Goal: Transaction & Acquisition: Purchase product/service

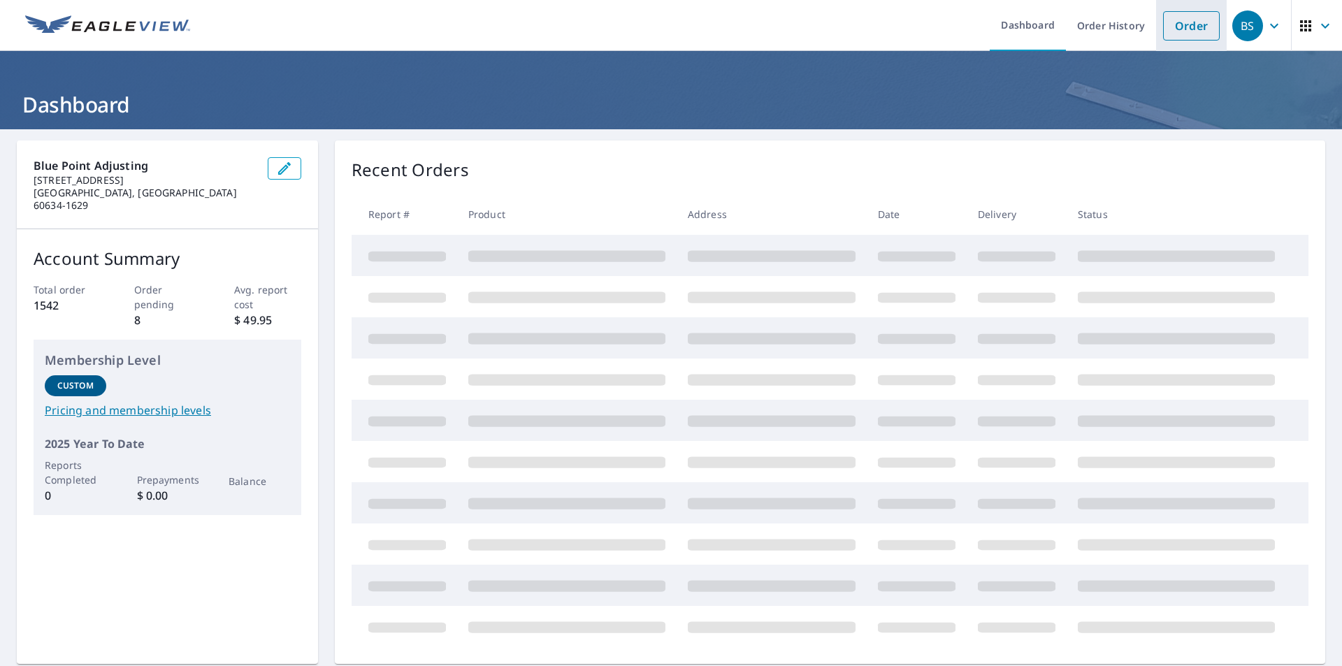
click at [1195, 17] on link "Order" at bounding box center [1191, 25] width 57 height 29
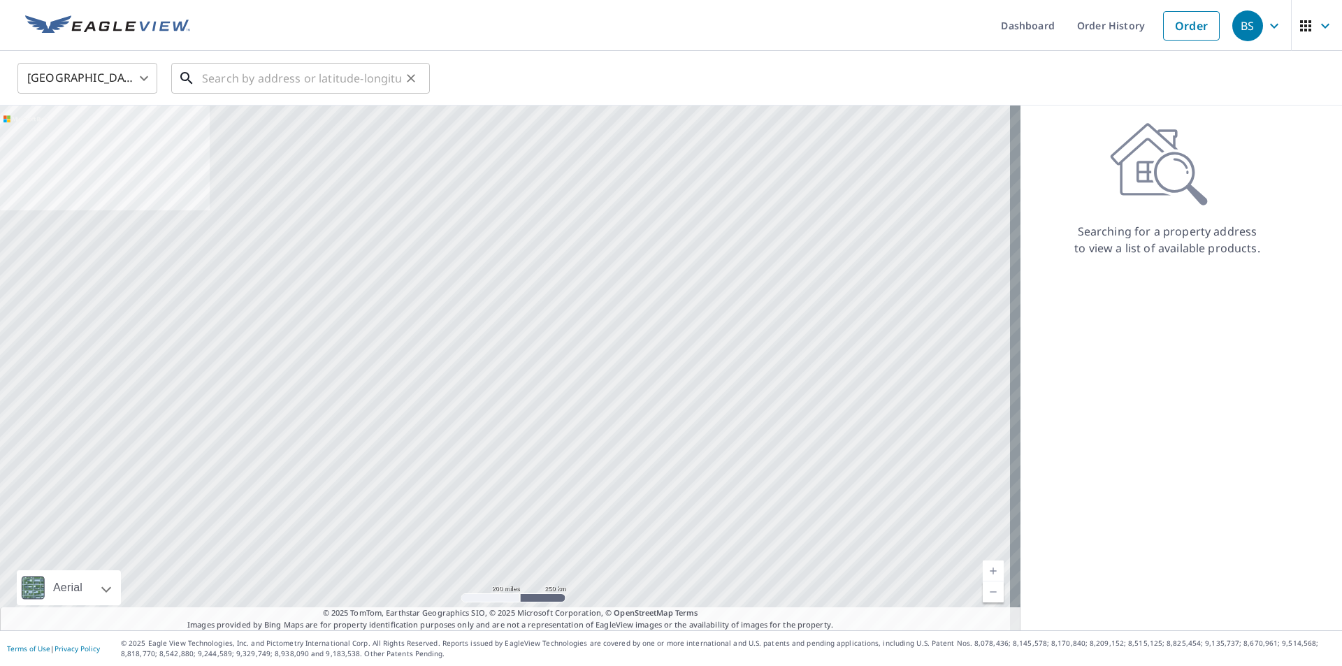
click at [221, 77] on input "text" at bounding box center [301, 78] width 199 height 39
paste input "[STREET_ADDRESS]"
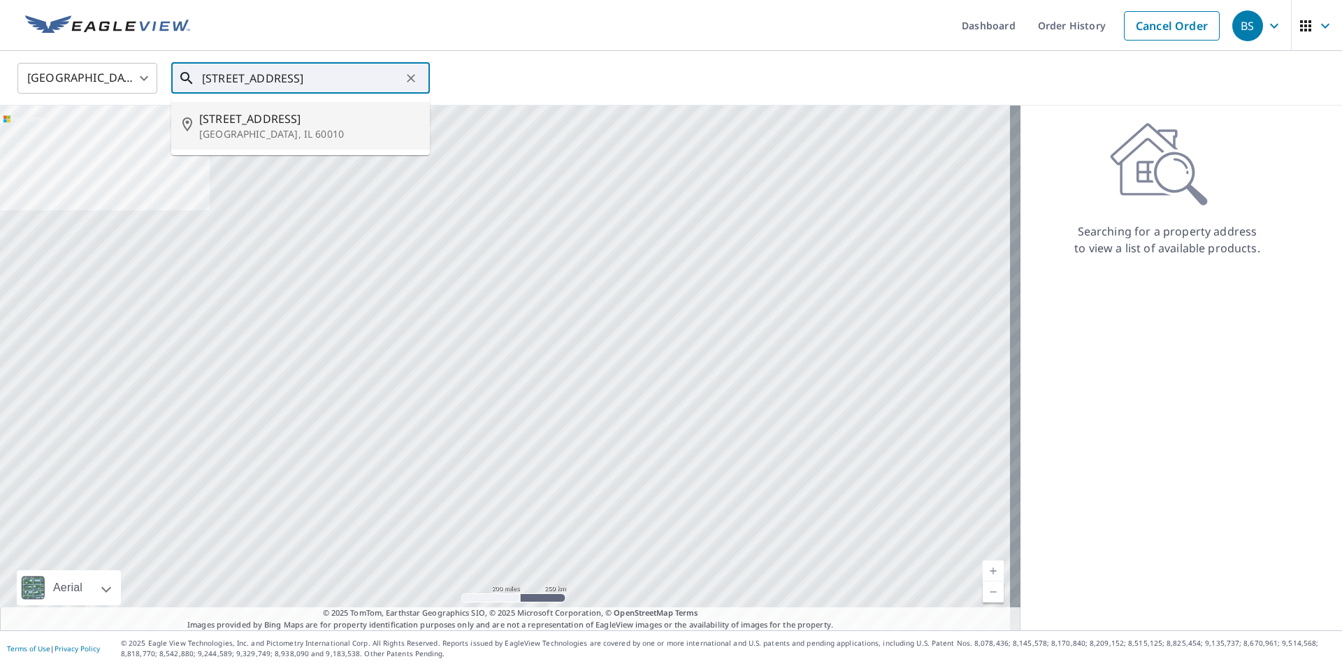
click at [257, 129] on p "[GEOGRAPHIC_DATA], IL 60010" at bounding box center [308, 134] width 219 height 14
type input "[STREET_ADDRESS]"
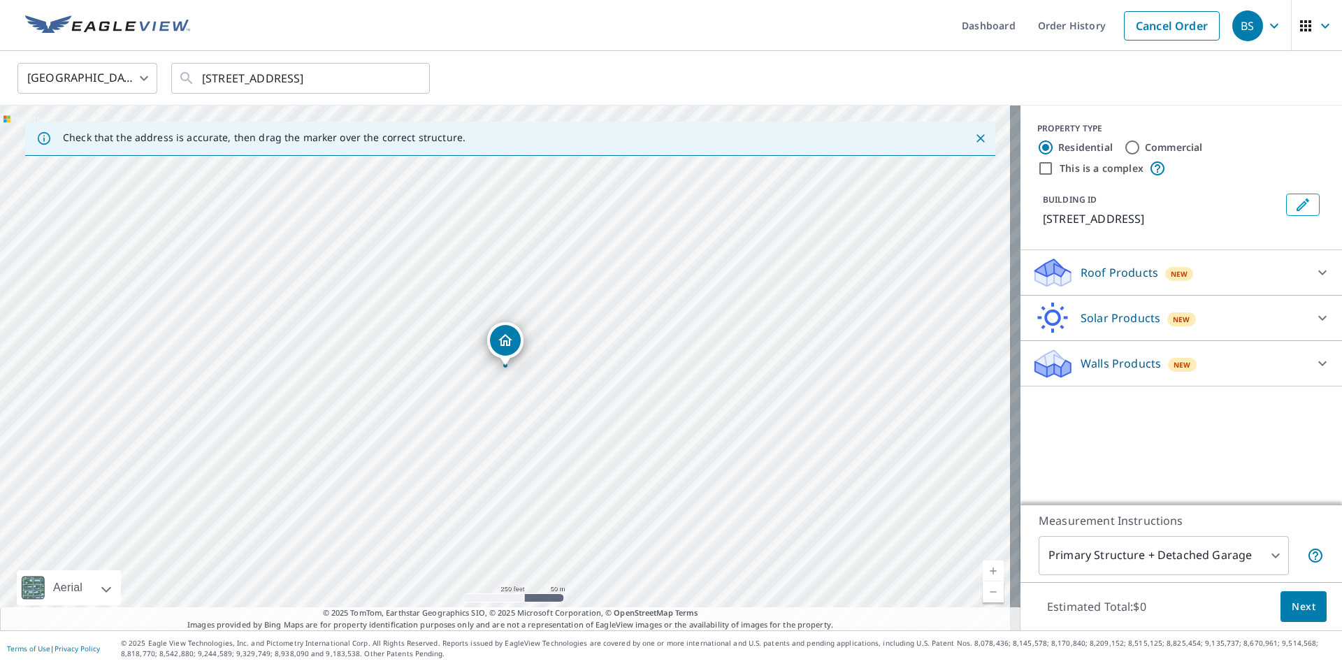
click at [1100, 257] on div "Roof Products New" at bounding box center [1169, 273] width 274 height 33
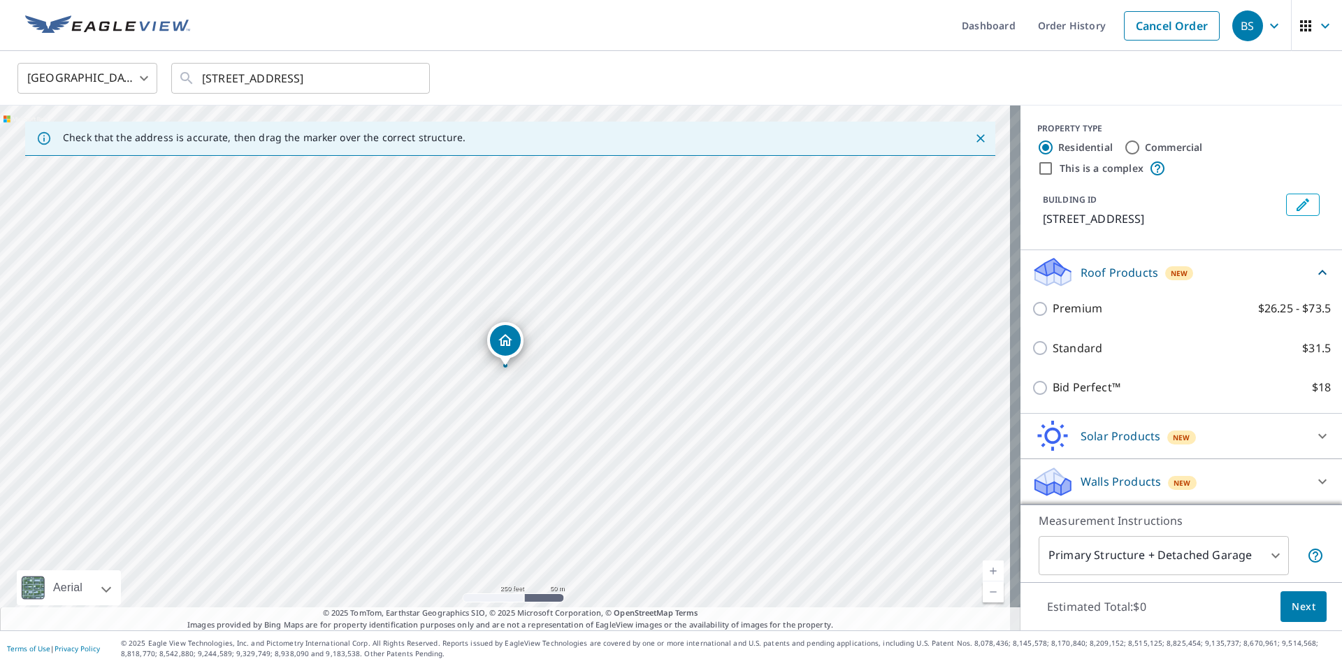
click at [988, 568] on link "Current Level 17, Zoom In" at bounding box center [993, 571] width 21 height 21
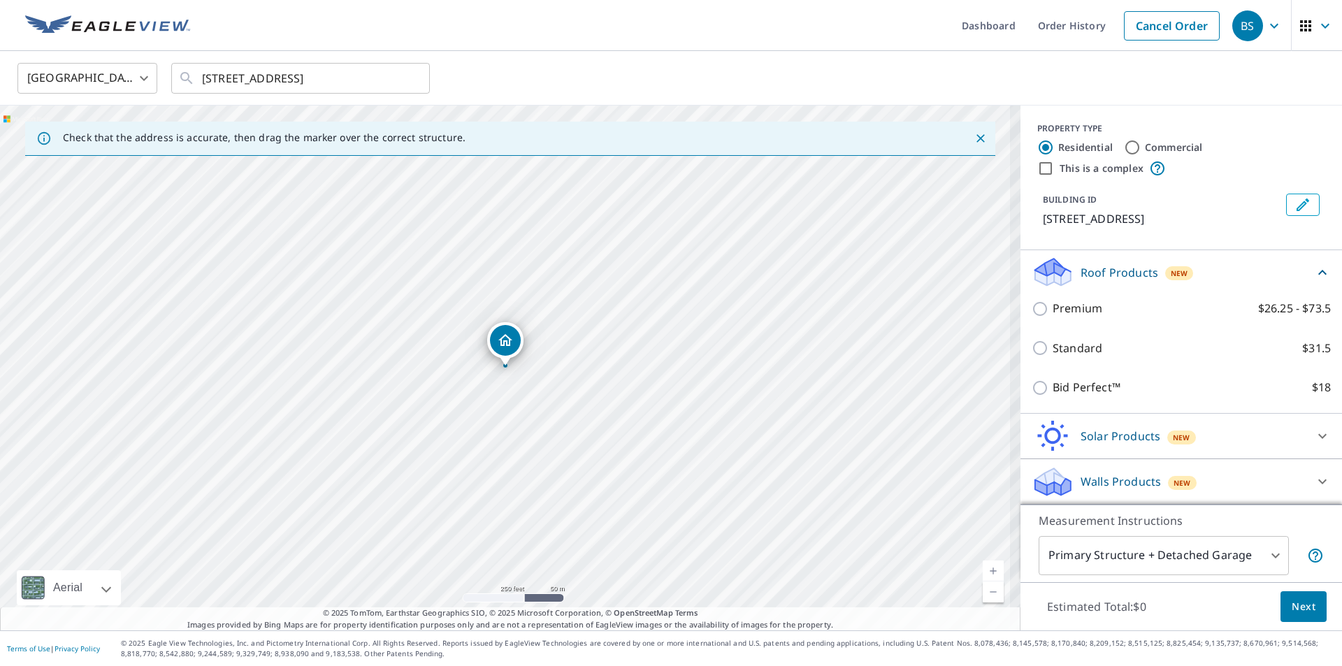
click at [988, 568] on link "Current Level 17.379152963580314, Zoom In" at bounding box center [993, 571] width 21 height 21
click at [988, 568] on link "Current Level 18.28584019536679, Zoom In Disabled" at bounding box center [993, 571] width 21 height 21
click at [988, 568] on link "Current Level 20, Zoom In Disabled" at bounding box center [993, 571] width 21 height 21
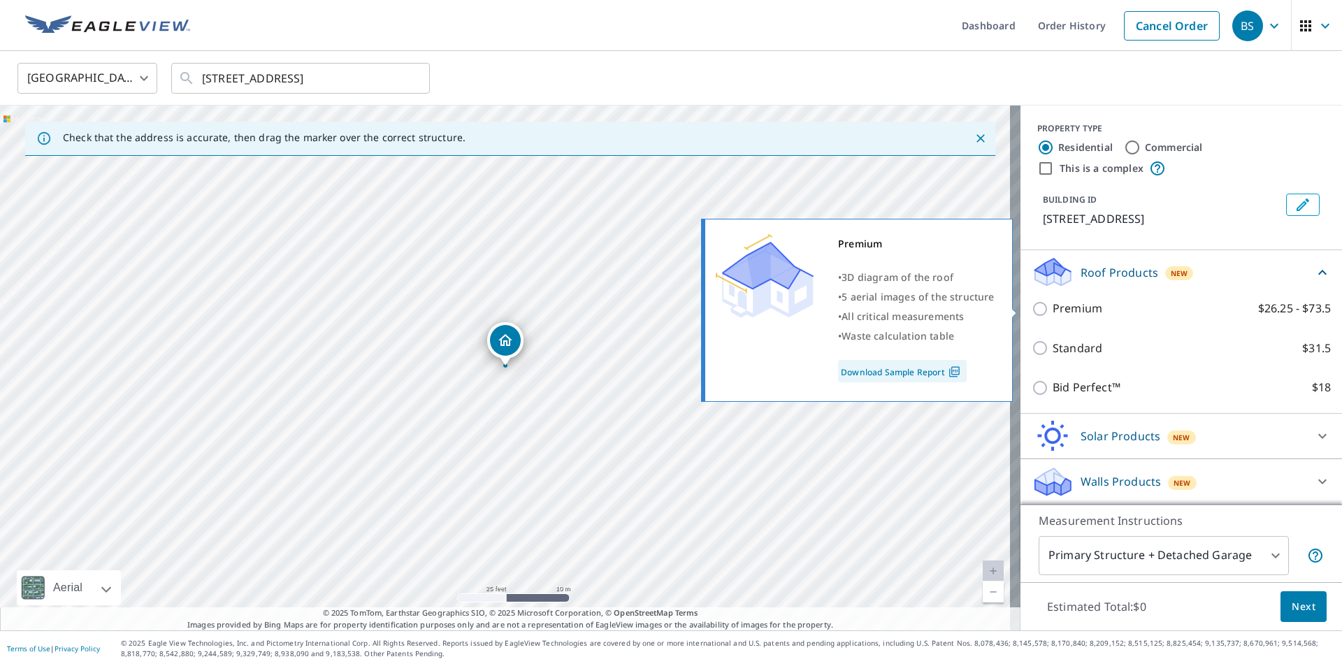
click at [1020, 309] on div "Premium • 3D diagram of the roof • 5 aerial images of the structure • All criti…" at bounding box center [863, 311] width 320 height 192
click at [1034, 308] on input "Premium $26.25 - $73.5" at bounding box center [1042, 309] width 21 height 17
checkbox input "true"
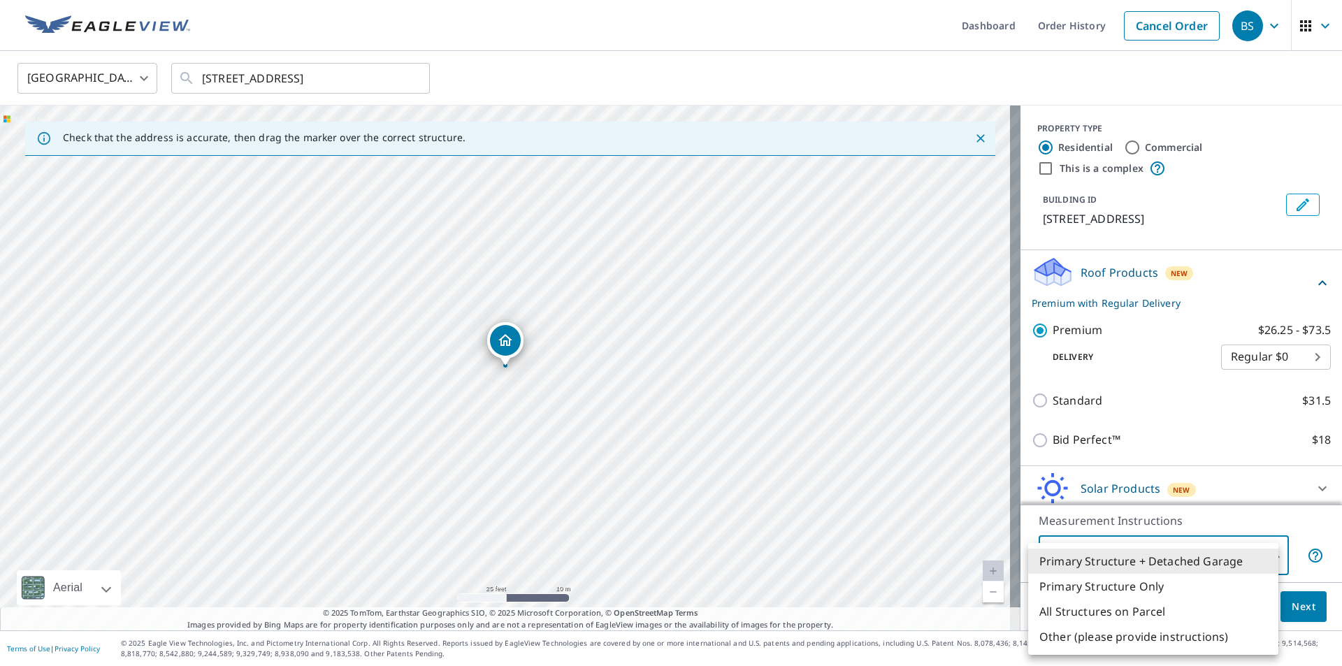
click at [1226, 557] on body "BS BS Dashboard Order History Cancel Order BS [GEOGRAPHIC_DATA] [GEOGRAPHIC_DAT…" at bounding box center [671, 333] width 1342 height 666
click at [1136, 614] on li "All Structures on Parcel" at bounding box center [1153, 611] width 250 height 25
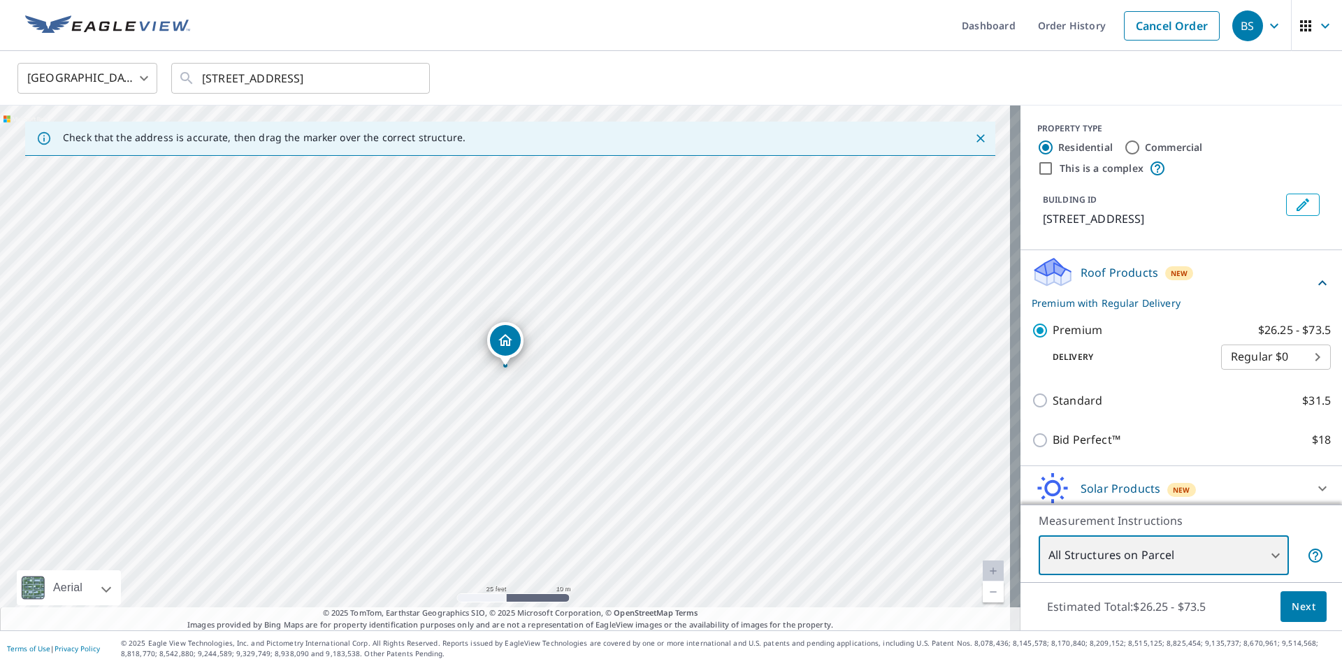
type input "3"
click at [1292, 605] on span "Next" at bounding box center [1304, 606] width 24 height 17
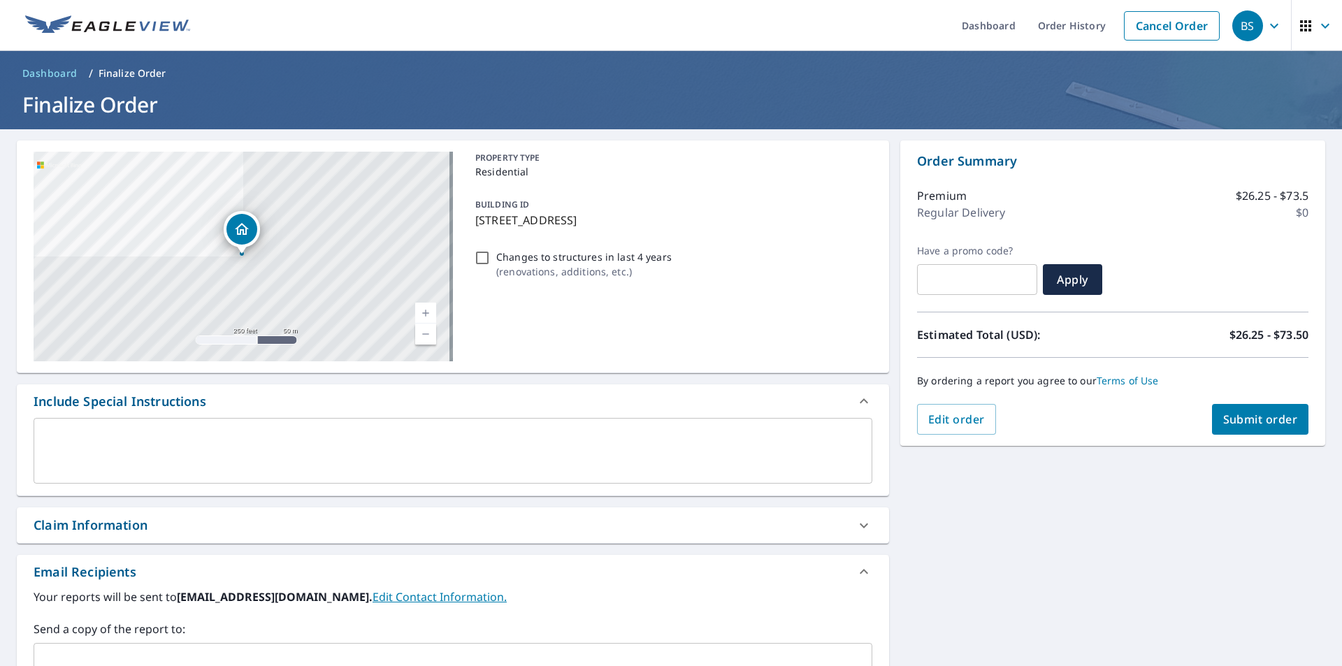
click at [1225, 417] on span "Submit order" at bounding box center [1260, 419] width 75 height 15
